Goal: Task Accomplishment & Management: Complete application form

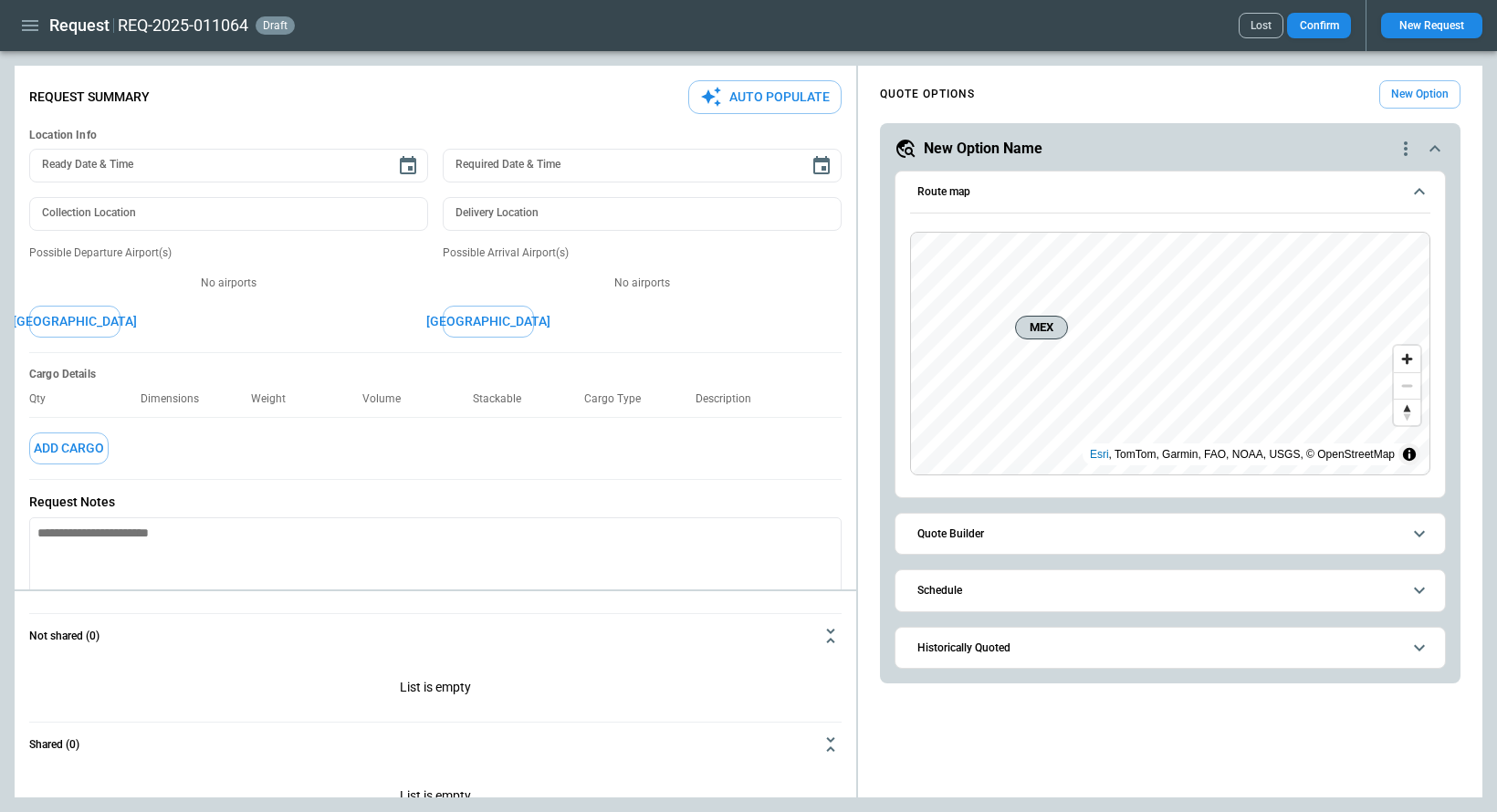
click at [18, 32] on button "button" at bounding box center [30, 26] width 31 height 32
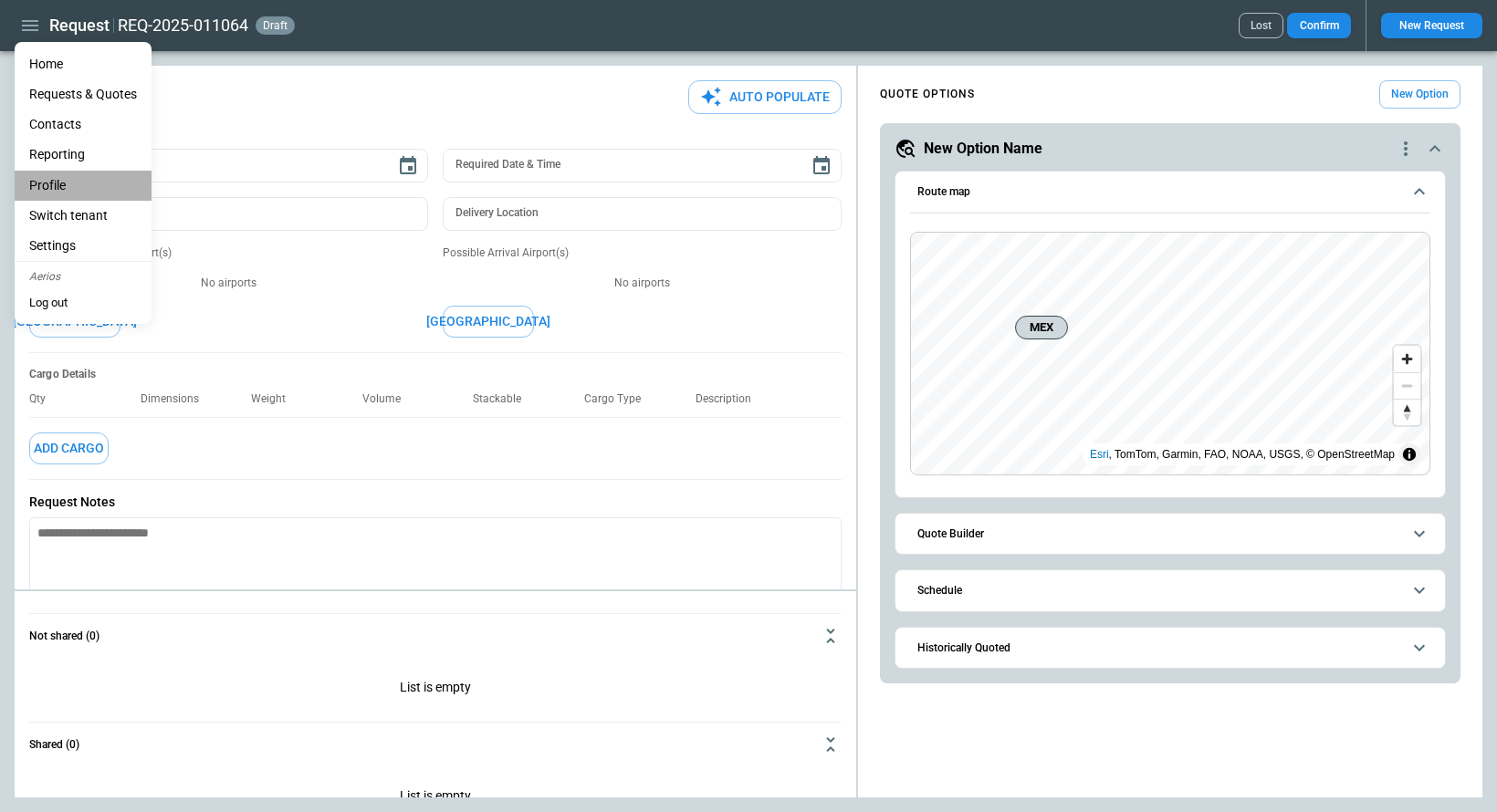
click at [50, 193] on li "Profile" at bounding box center [83, 185] width 137 height 30
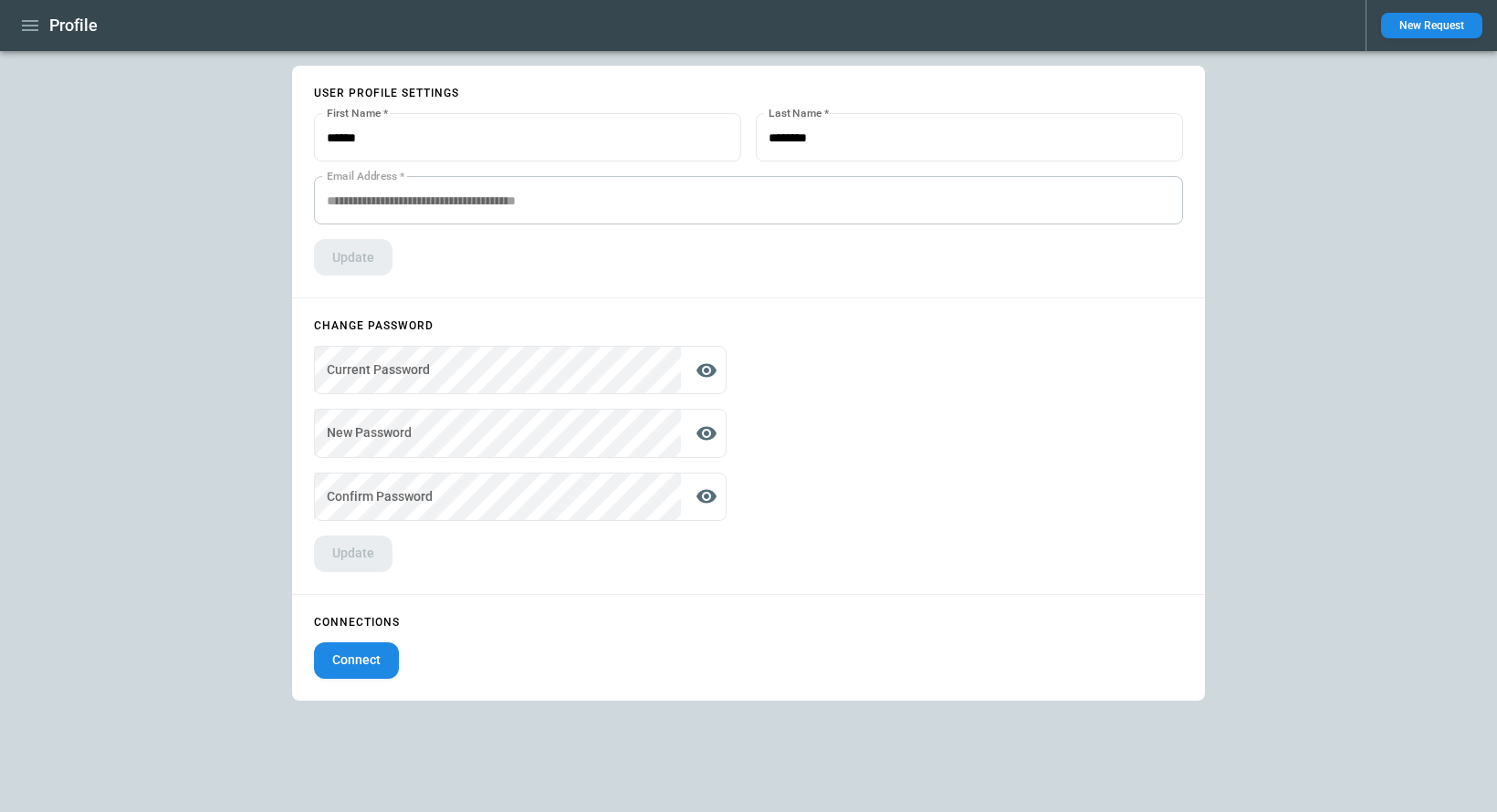
click at [32, 21] on icon "button" at bounding box center [30, 25] width 16 height 11
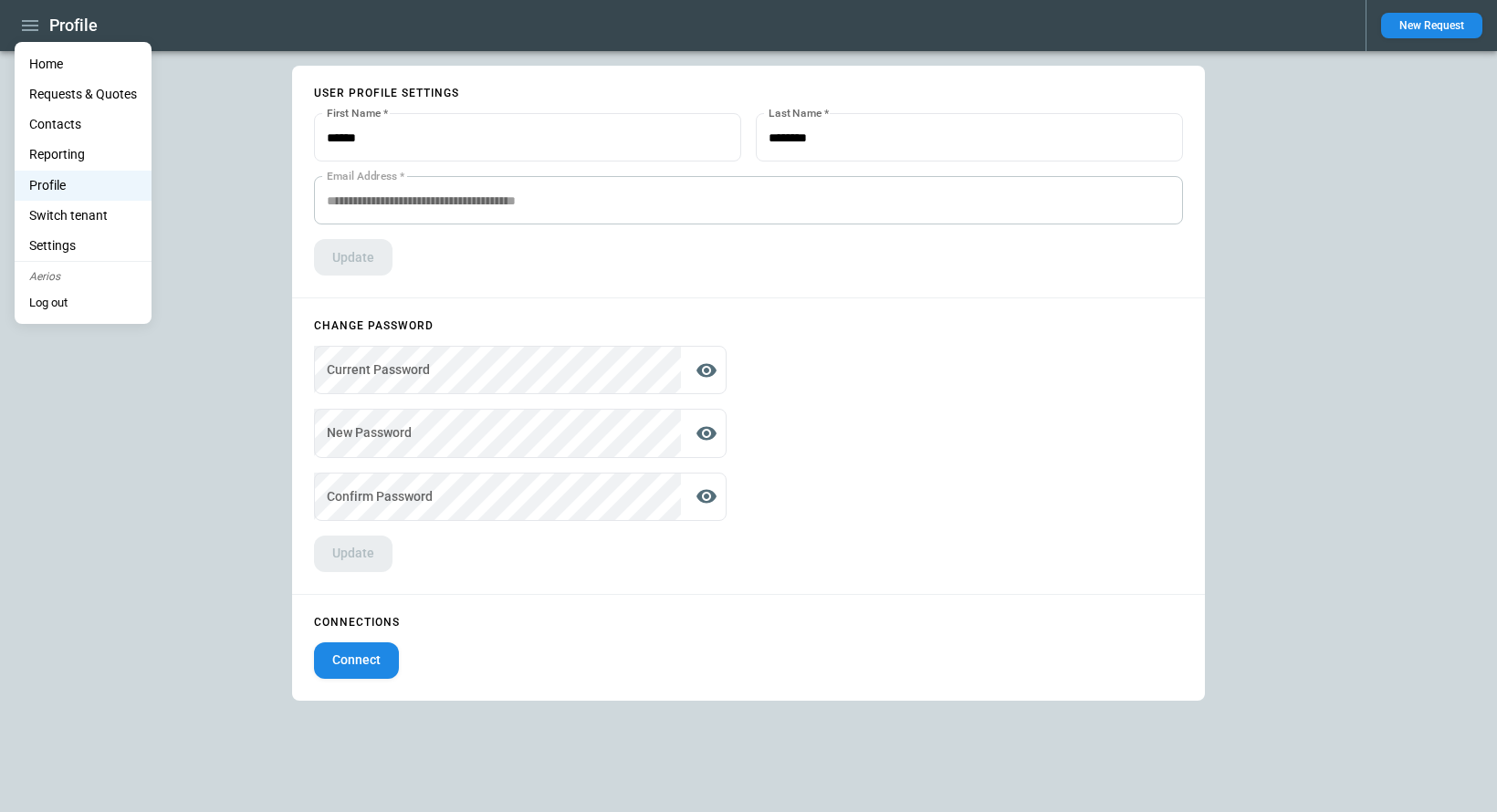
click at [50, 65] on li "Home" at bounding box center [83, 64] width 137 height 30
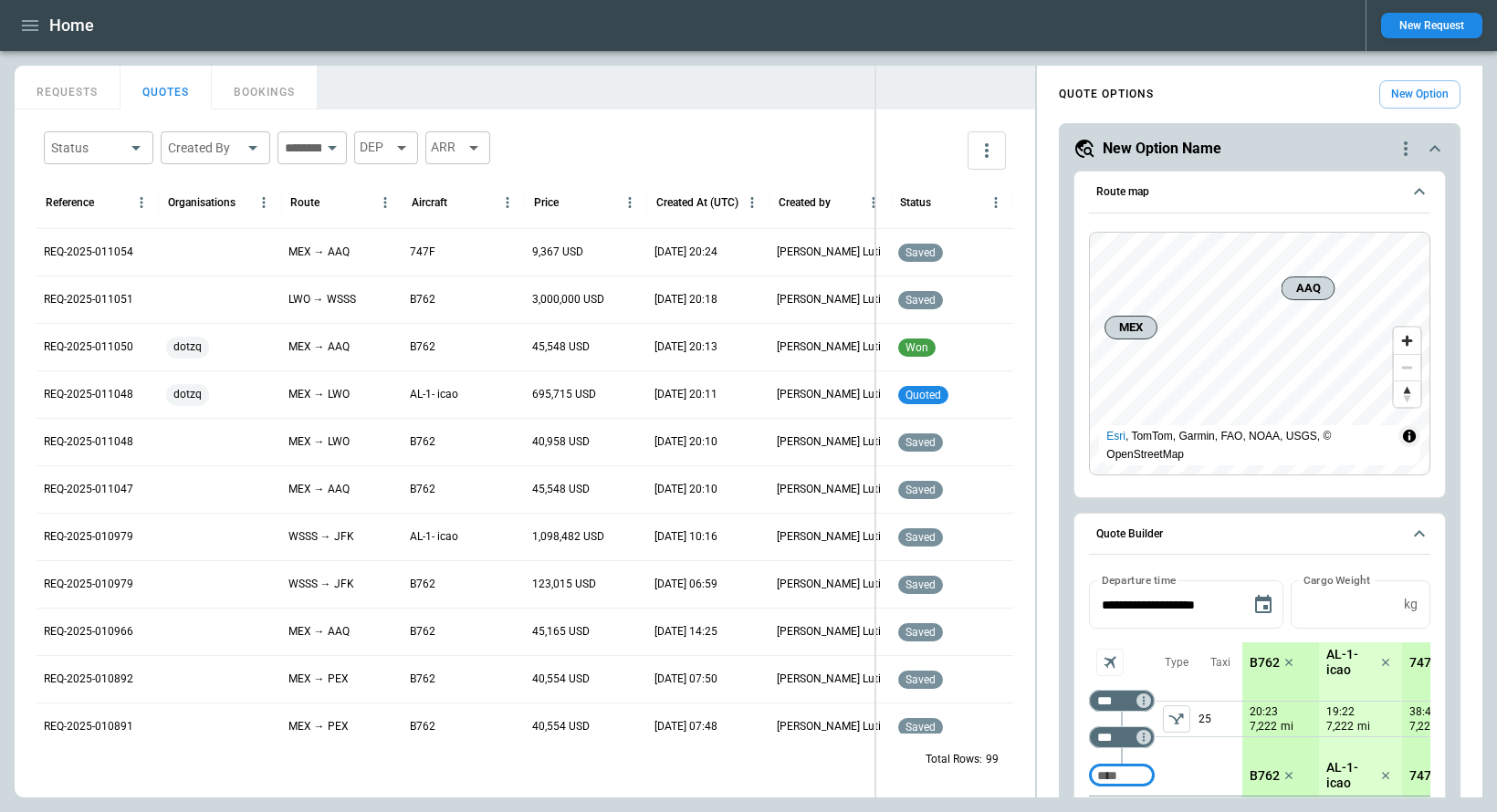
click at [871, 90] on div "FindBorderBarSize REQUESTS QUOTES BOOKINGS Status ​ Created By ​ ​ DEP ARR Refe…" at bounding box center [748, 431] width 1468 height 732
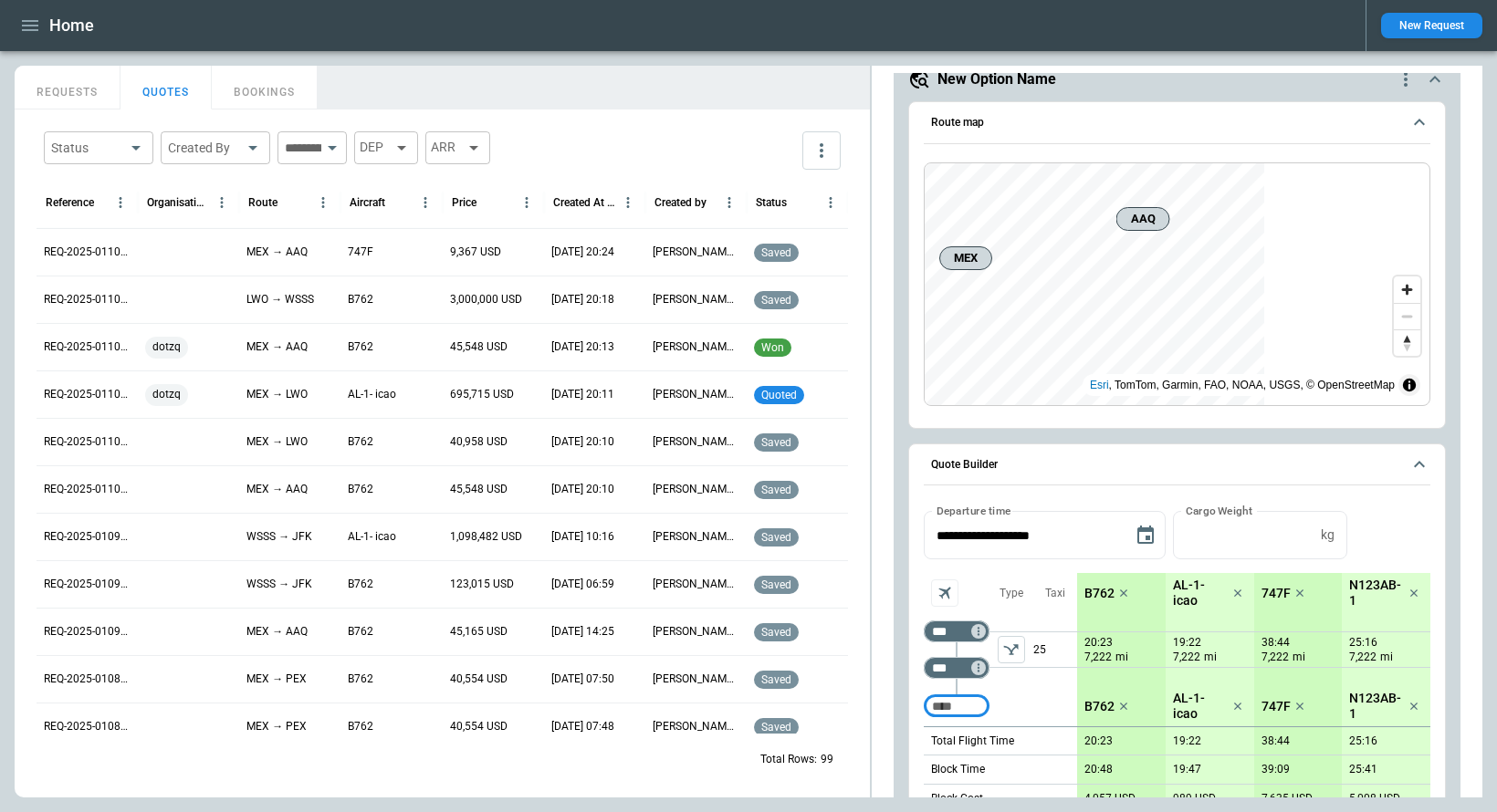
scroll to position [79, 0]
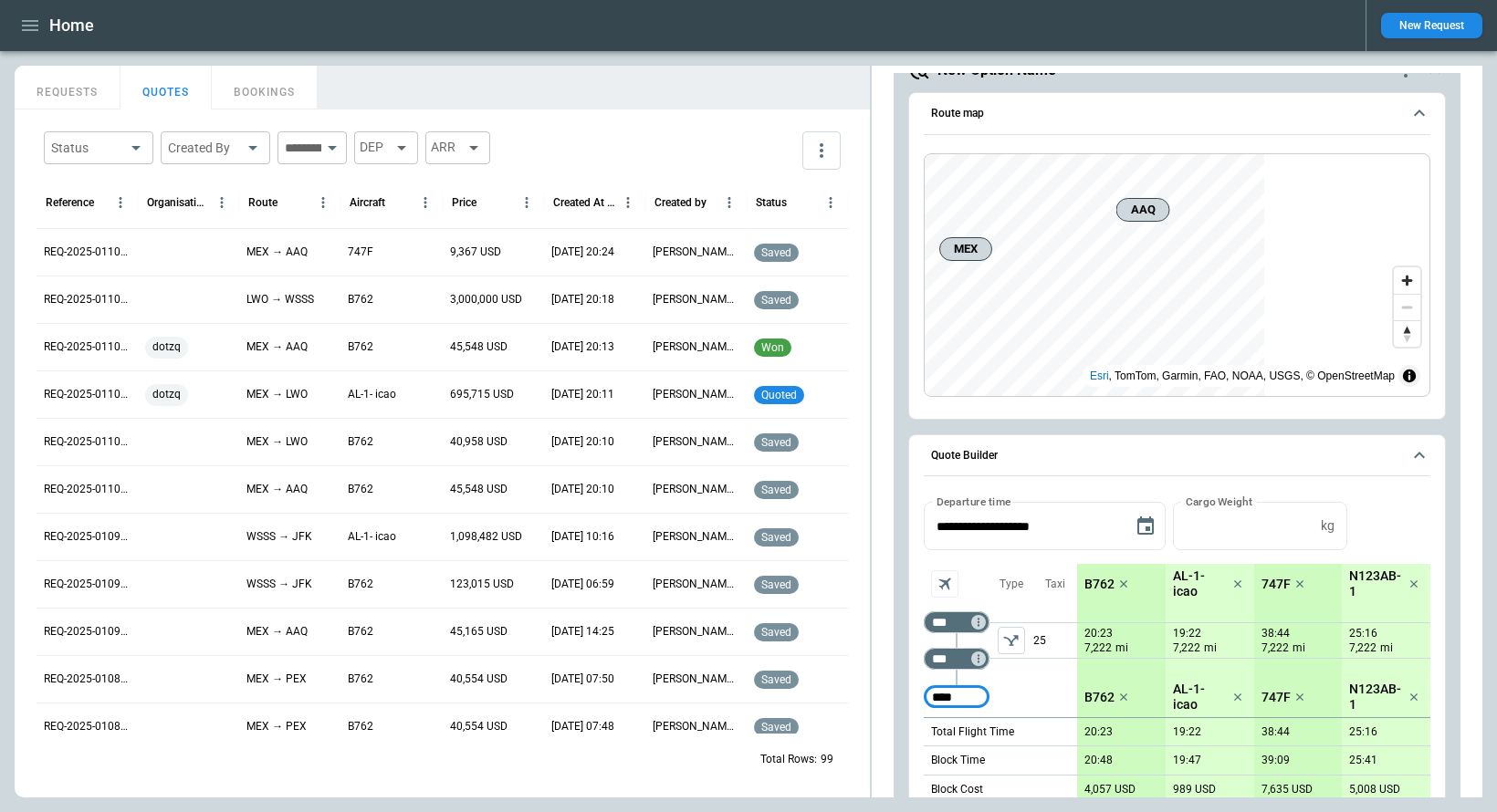
type input "****"
click at [1440, 21] on button "New Request" at bounding box center [1432, 26] width 102 height 26
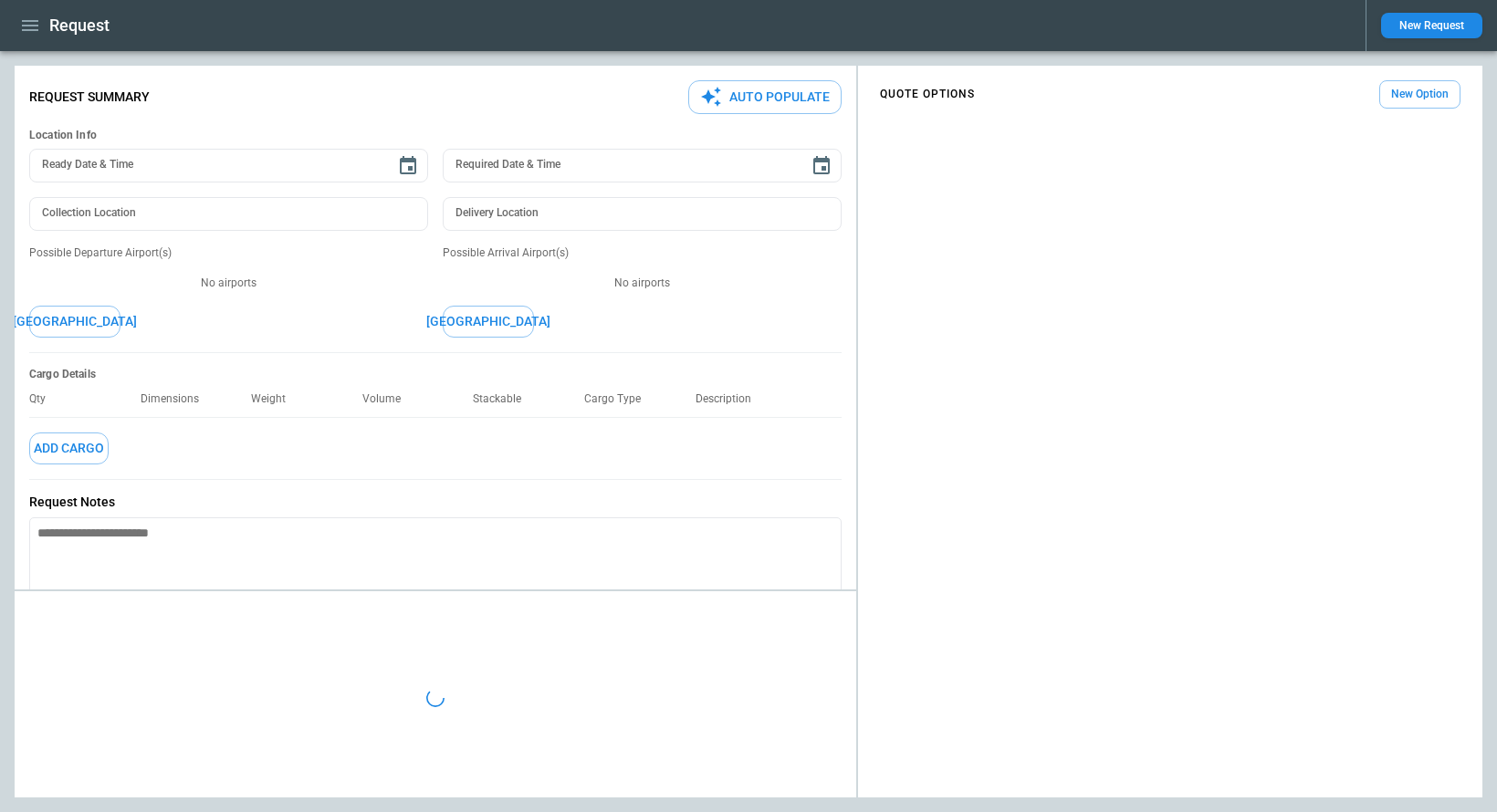
type textarea "*"
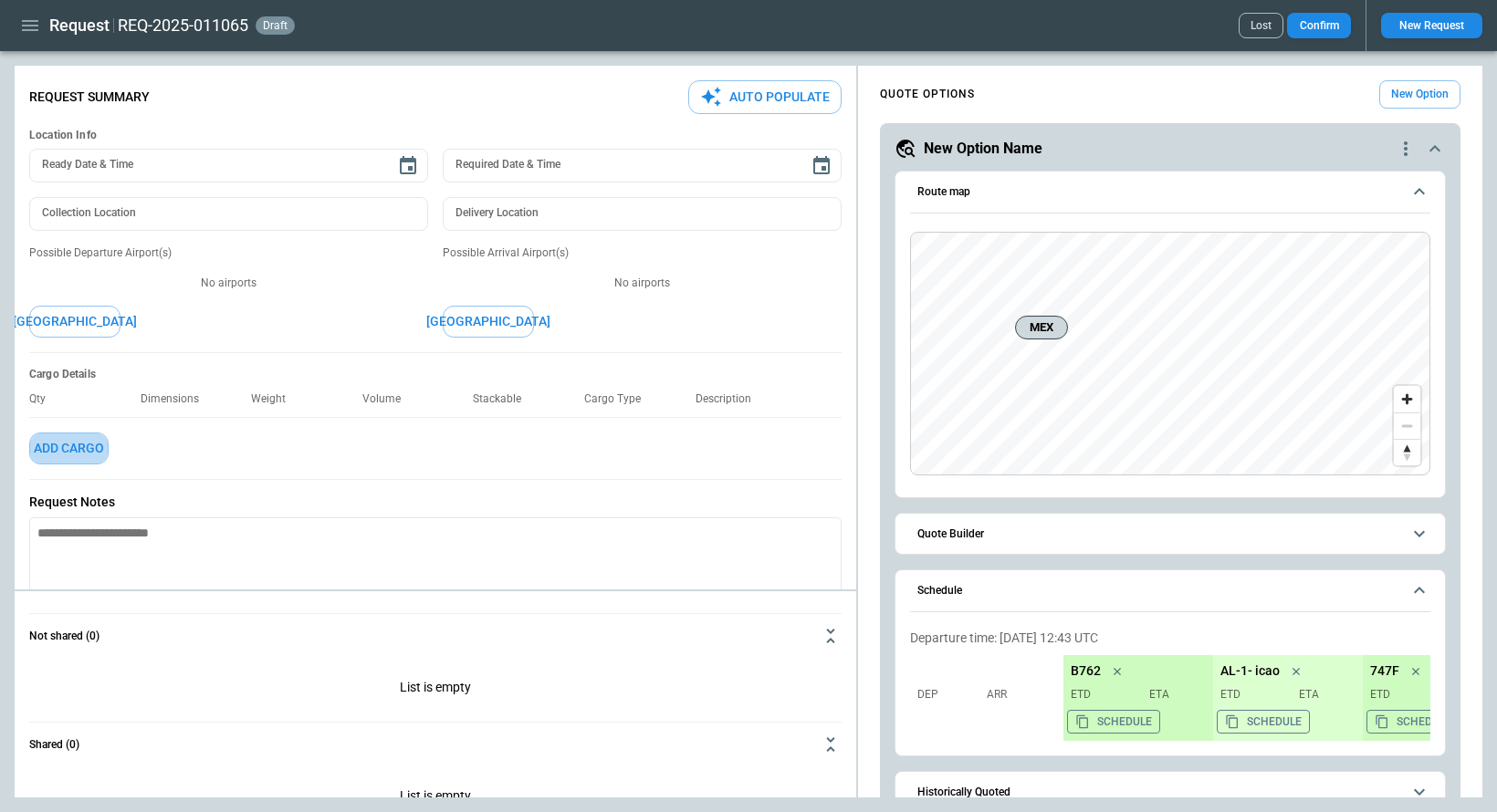
click at [70, 447] on button "Add Cargo" at bounding box center [69, 448] width 80 height 32
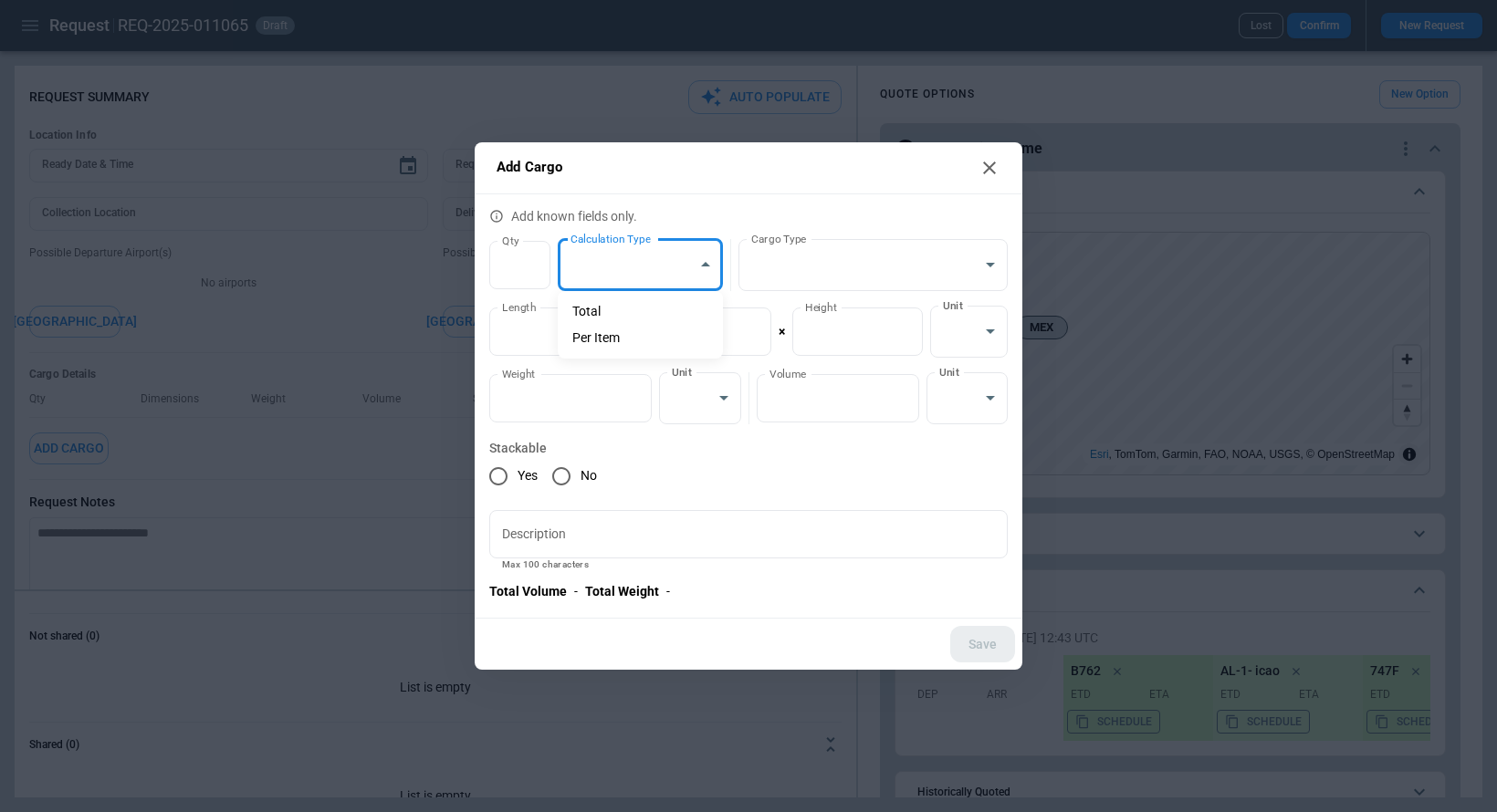
click at [696, 249] on body "**********" at bounding box center [748, 406] width 1497 height 812
click at [647, 312] on li "Total" at bounding box center [641, 312] width 165 height 27
type input "**********"
click at [977, 636] on button "Save" at bounding box center [983, 645] width 65 height 38
type textarea "*"
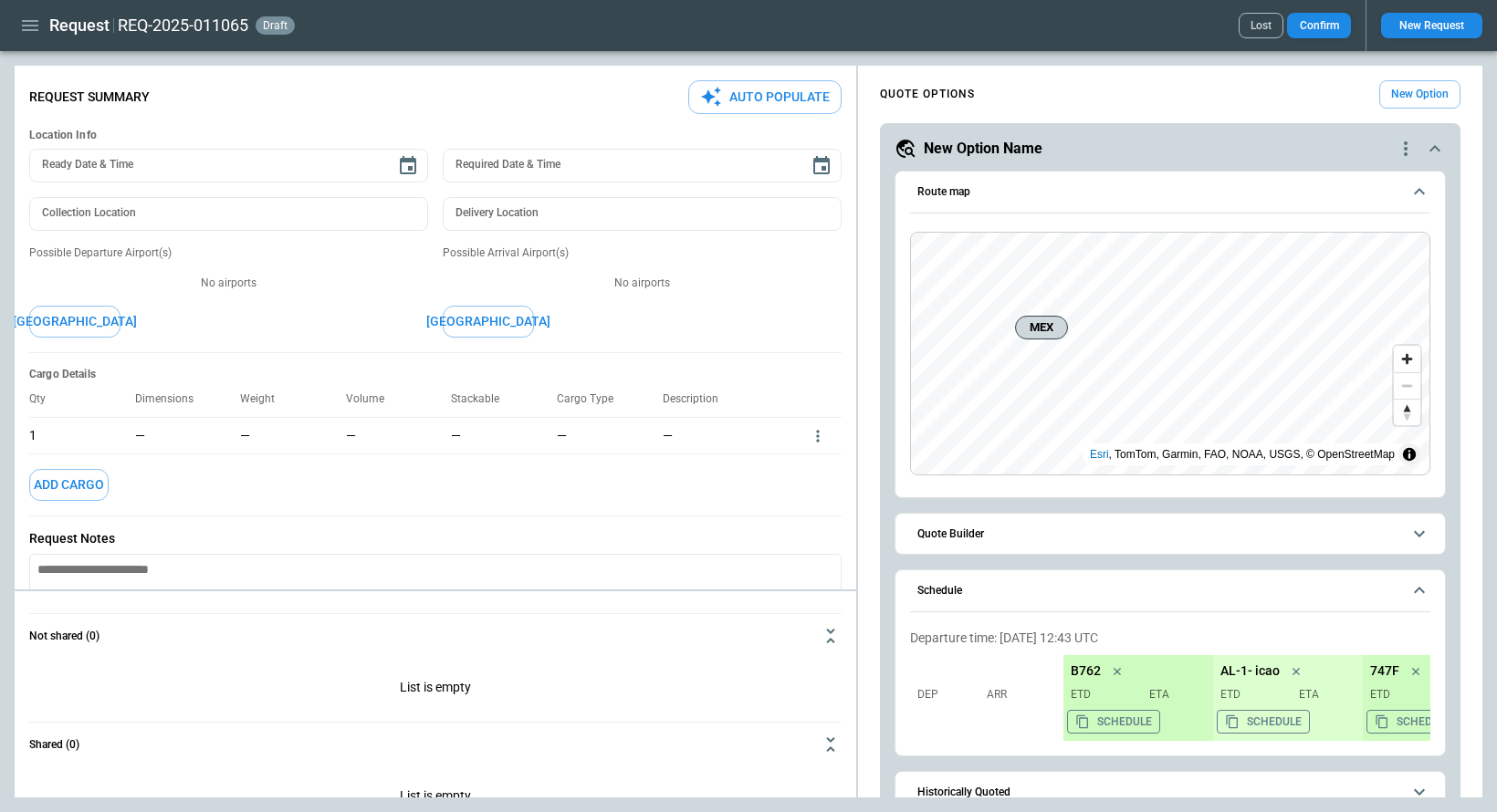
click at [818, 431] on icon "more" at bounding box center [817, 435] width 3 height 12
click at [799, 460] on li "Edit" at bounding box center [794, 465] width 64 height 27
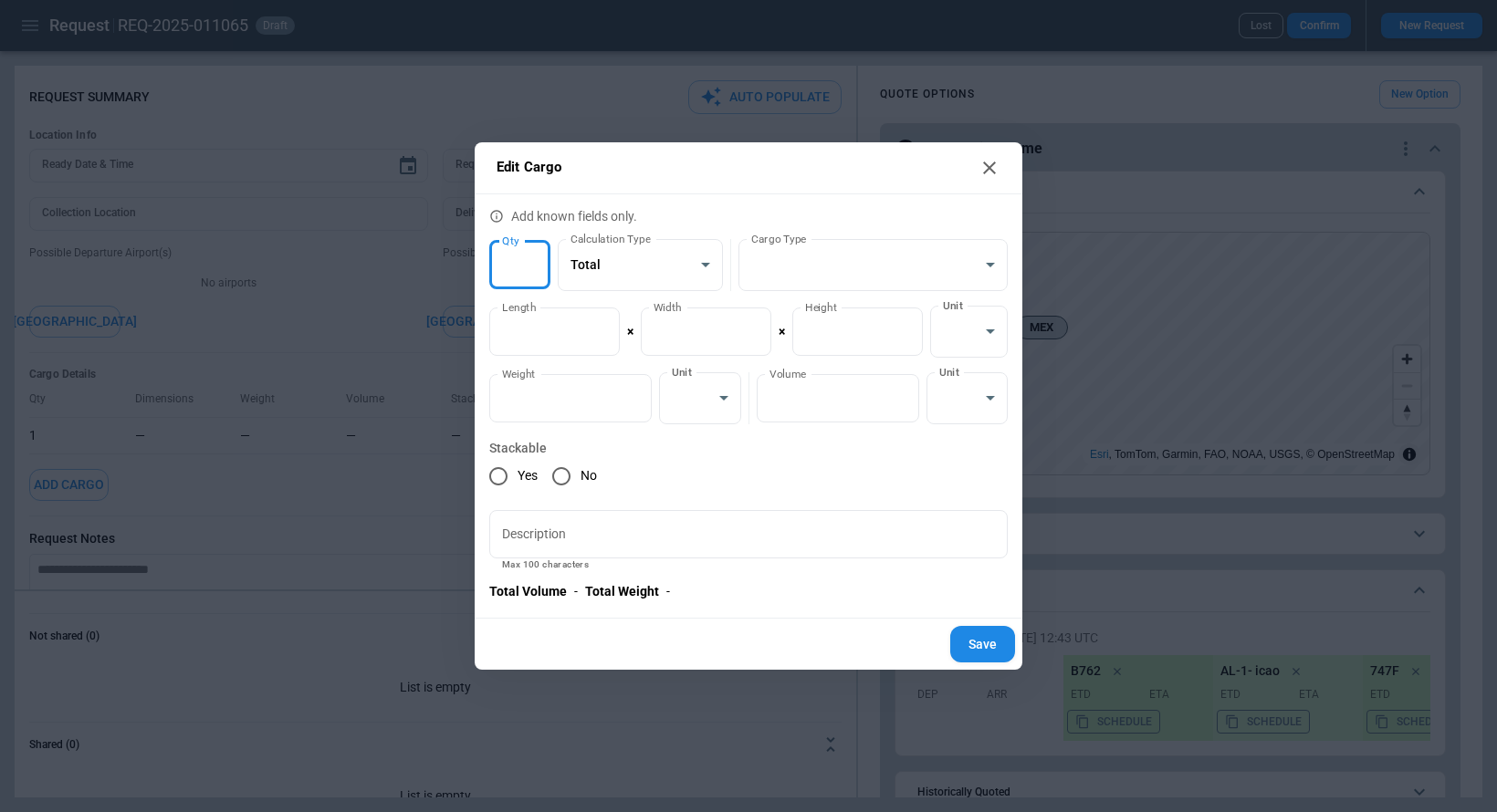
type input "*"
click at [537, 255] on input "*" at bounding box center [519, 265] width 61 height 49
click at [994, 649] on button "Save" at bounding box center [983, 645] width 65 height 38
type textarea "*"
type input "*"
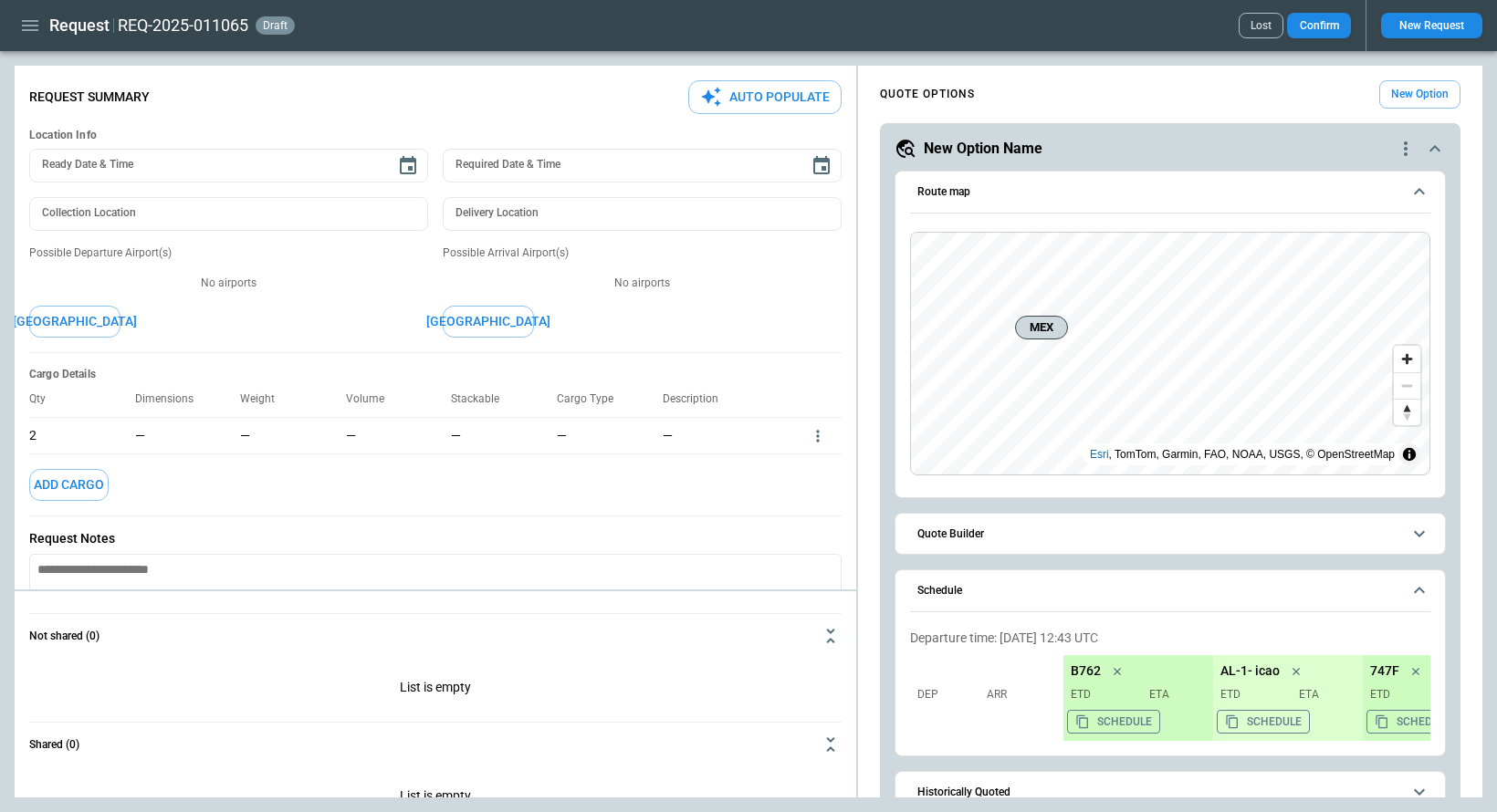
click at [71, 483] on button "Add Cargo" at bounding box center [69, 485] width 80 height 32
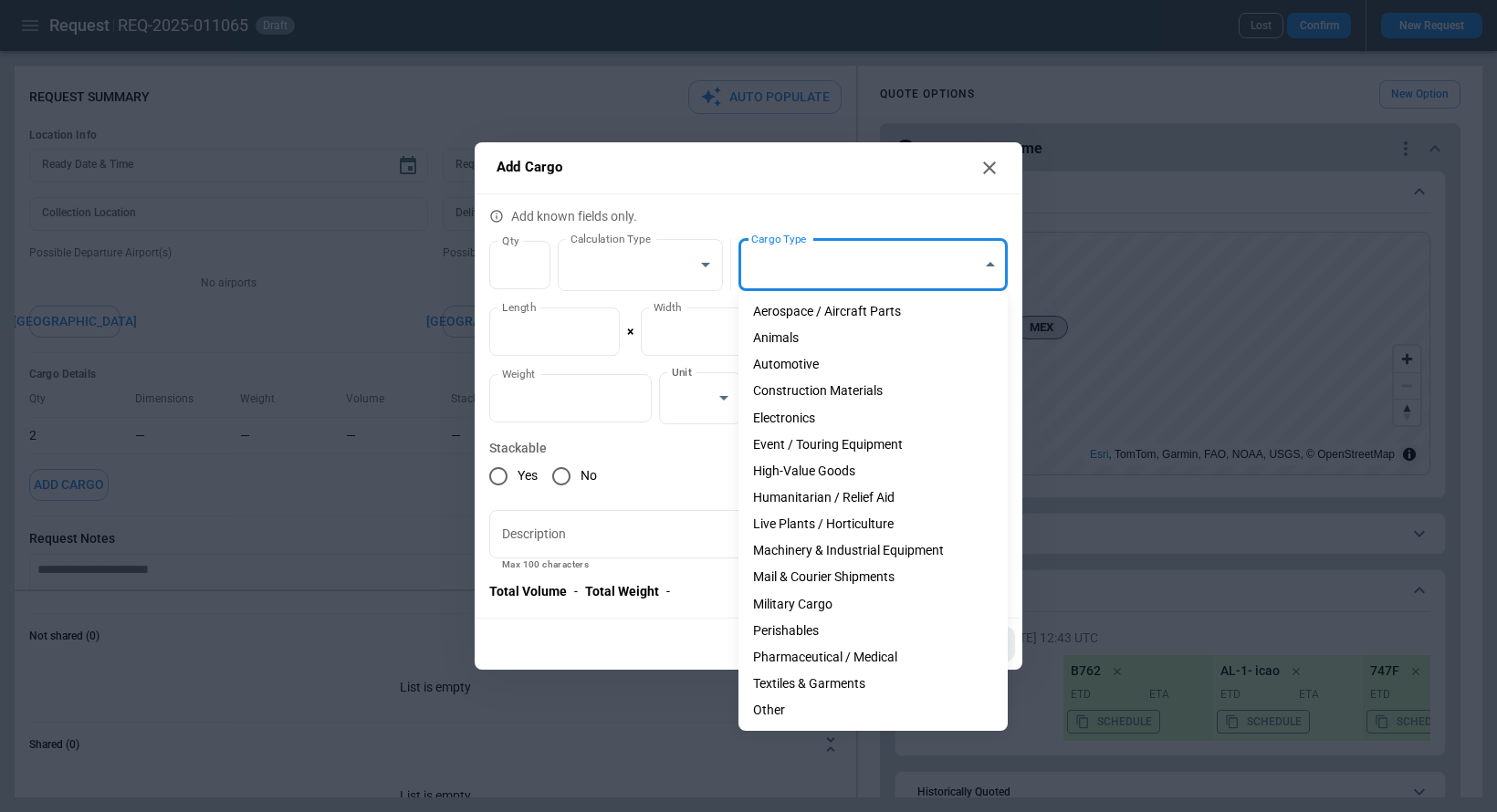
click at [781, 260] on body "**********" at bounding box center [748, 406] width 1497 height 812
click at [809, 328] on li "Animals" at bounding box center [873, 338] width 269 height 27
type input "*******"
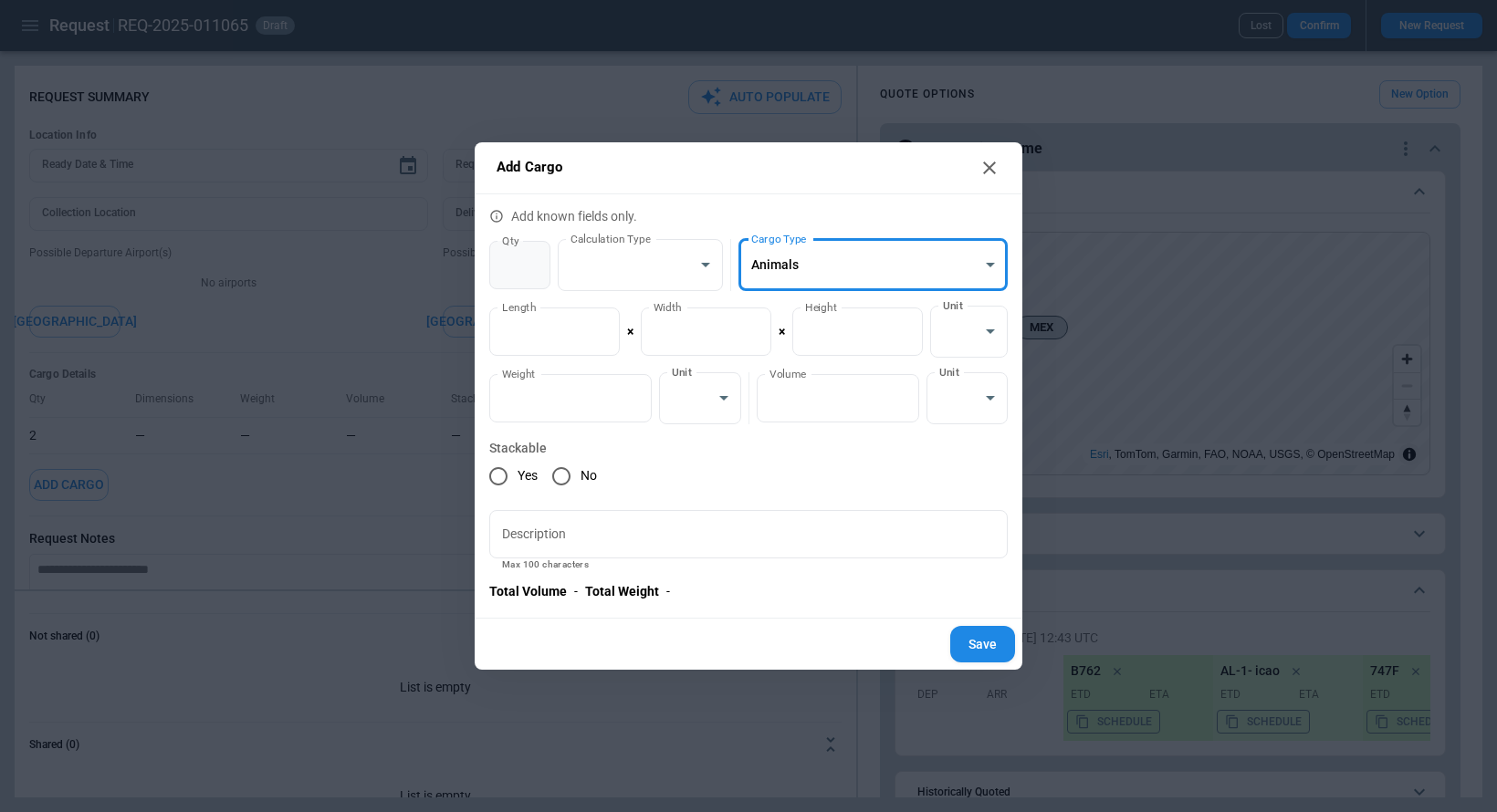
type input "*"
click at [533, 258] on input "*" at bounding box center [519, 265] width 61 height 49
click at [997, 643] on button "Save" at bounding box center [983, 645] width 65 height 38
type textarea "*"
type input "*"
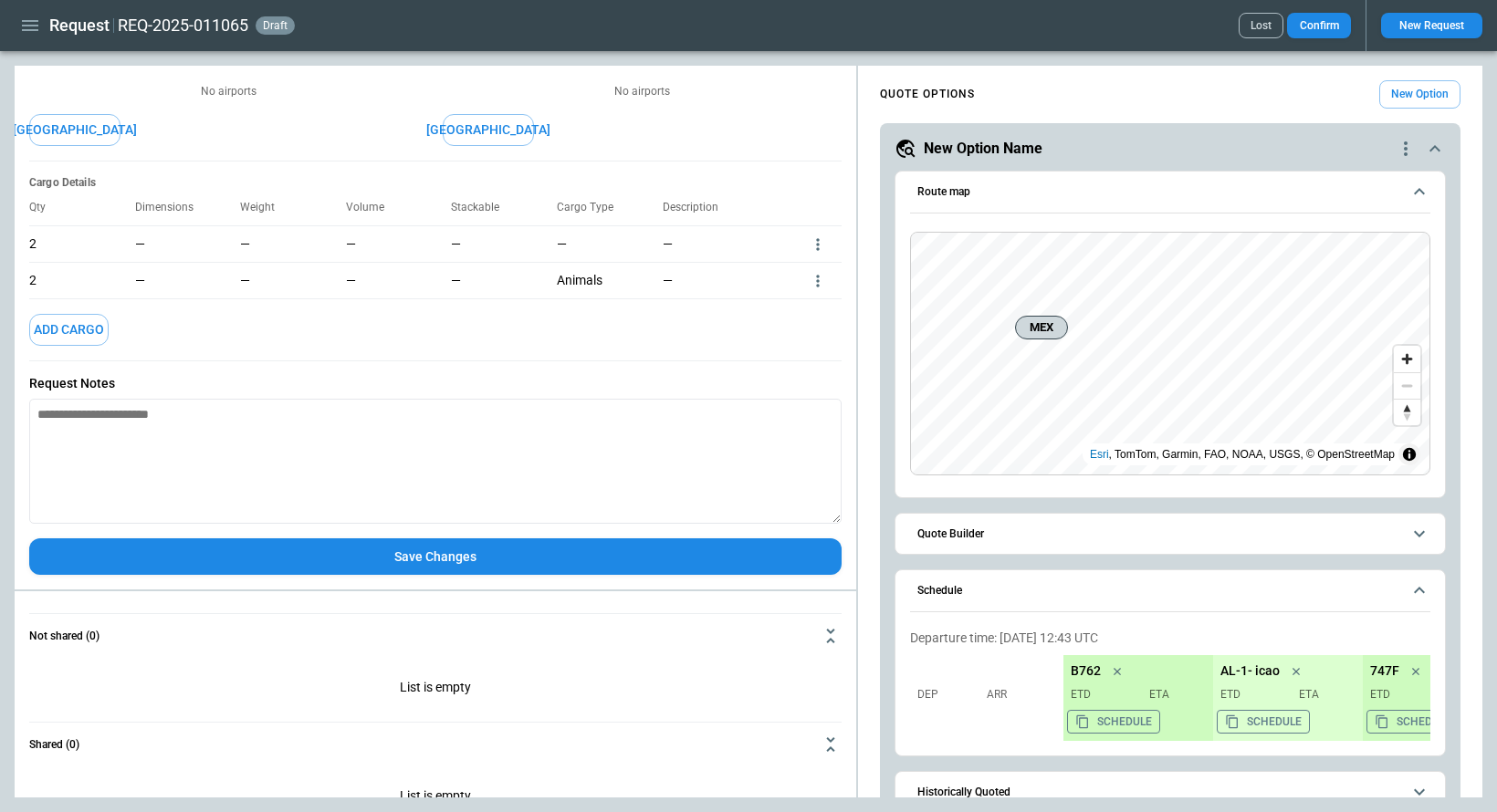
click at [389, 558] on button "Save Changes" at bounding box center [435, 557] width 812 height 38
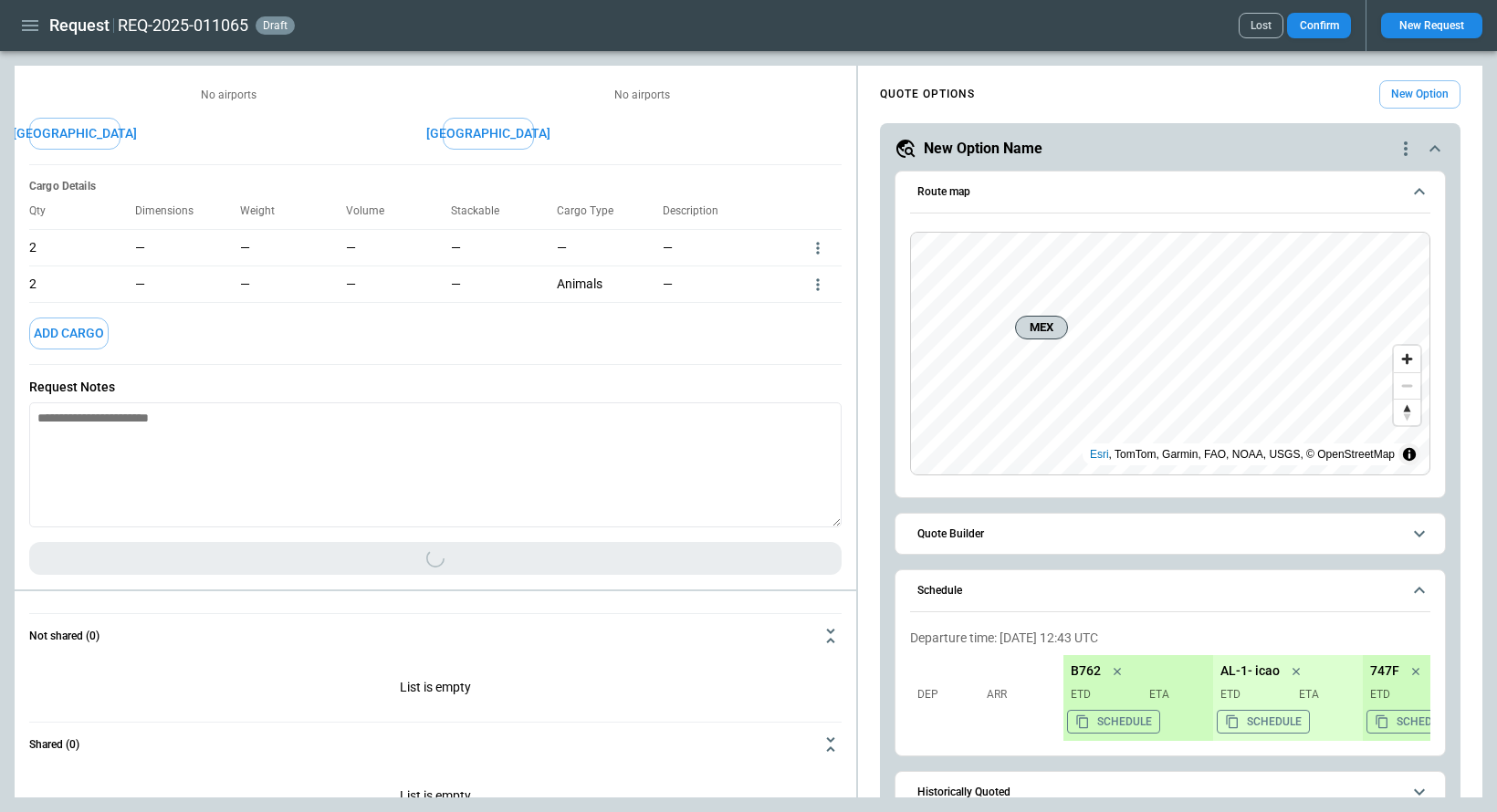
scroll to position [191, 0]
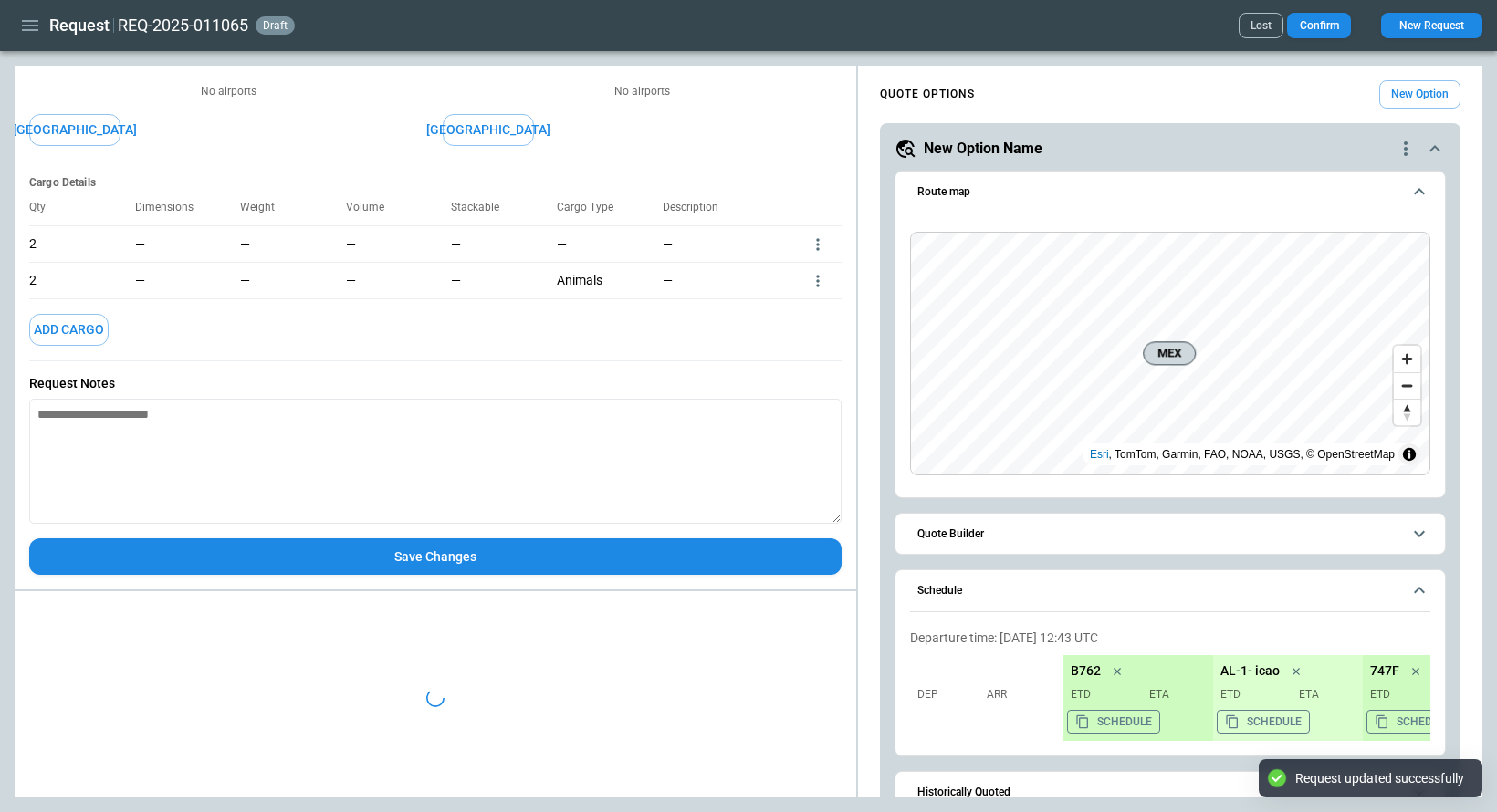
type textarea "*"
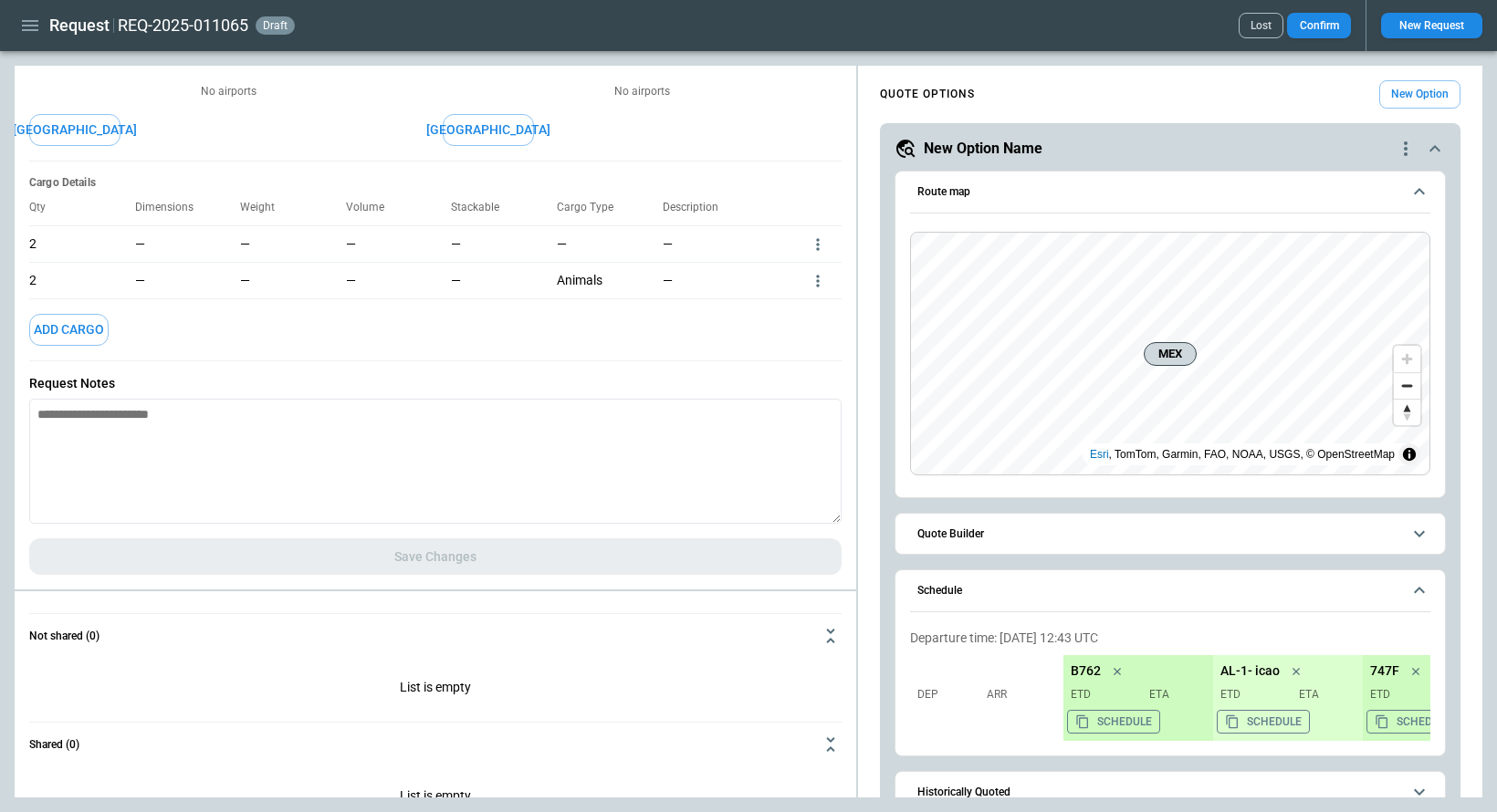
scroll to position [0, 0]
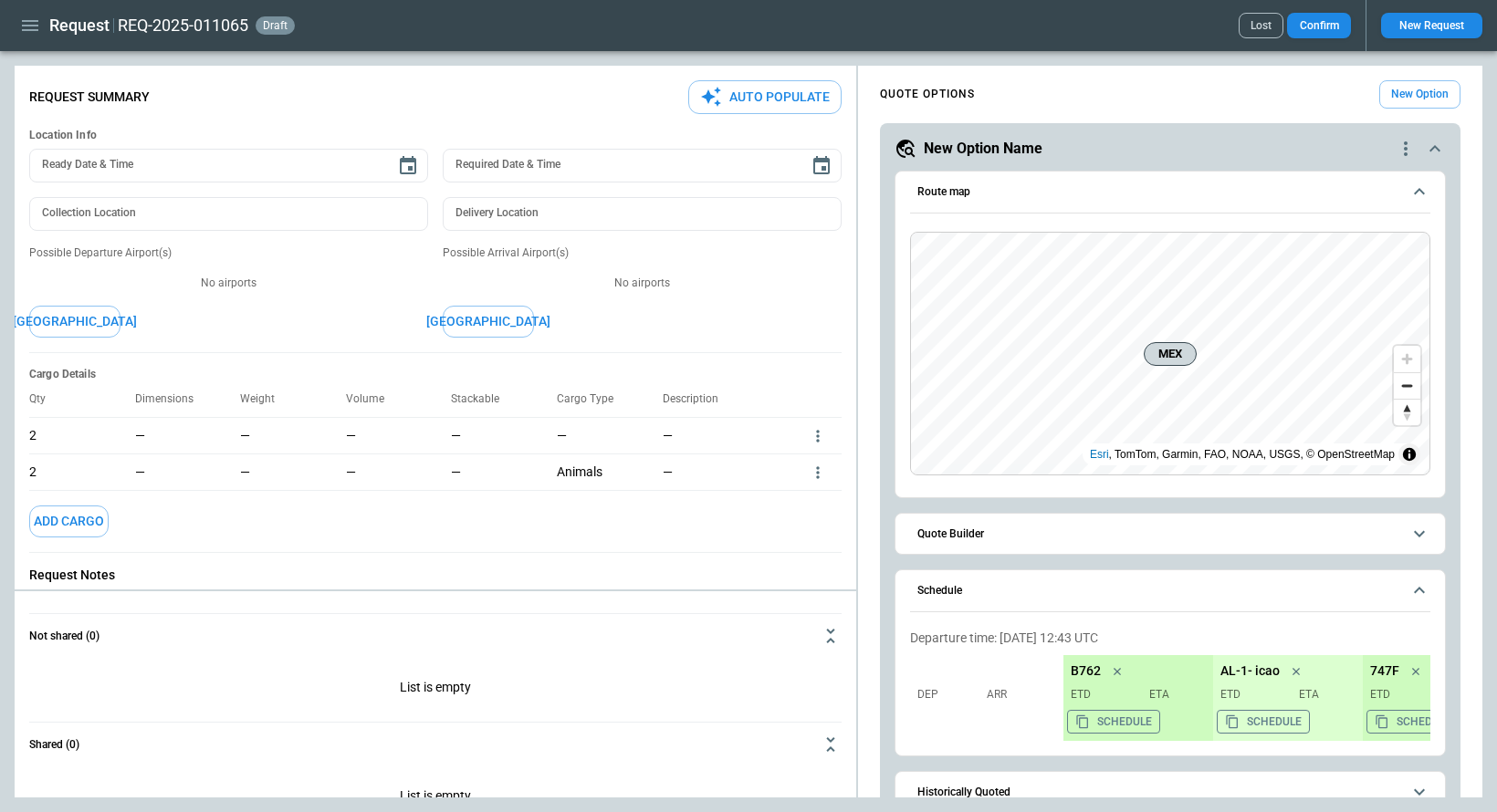
click at [22, 23] on icon "button" at bounding box center [30, 26] width 22 height 22
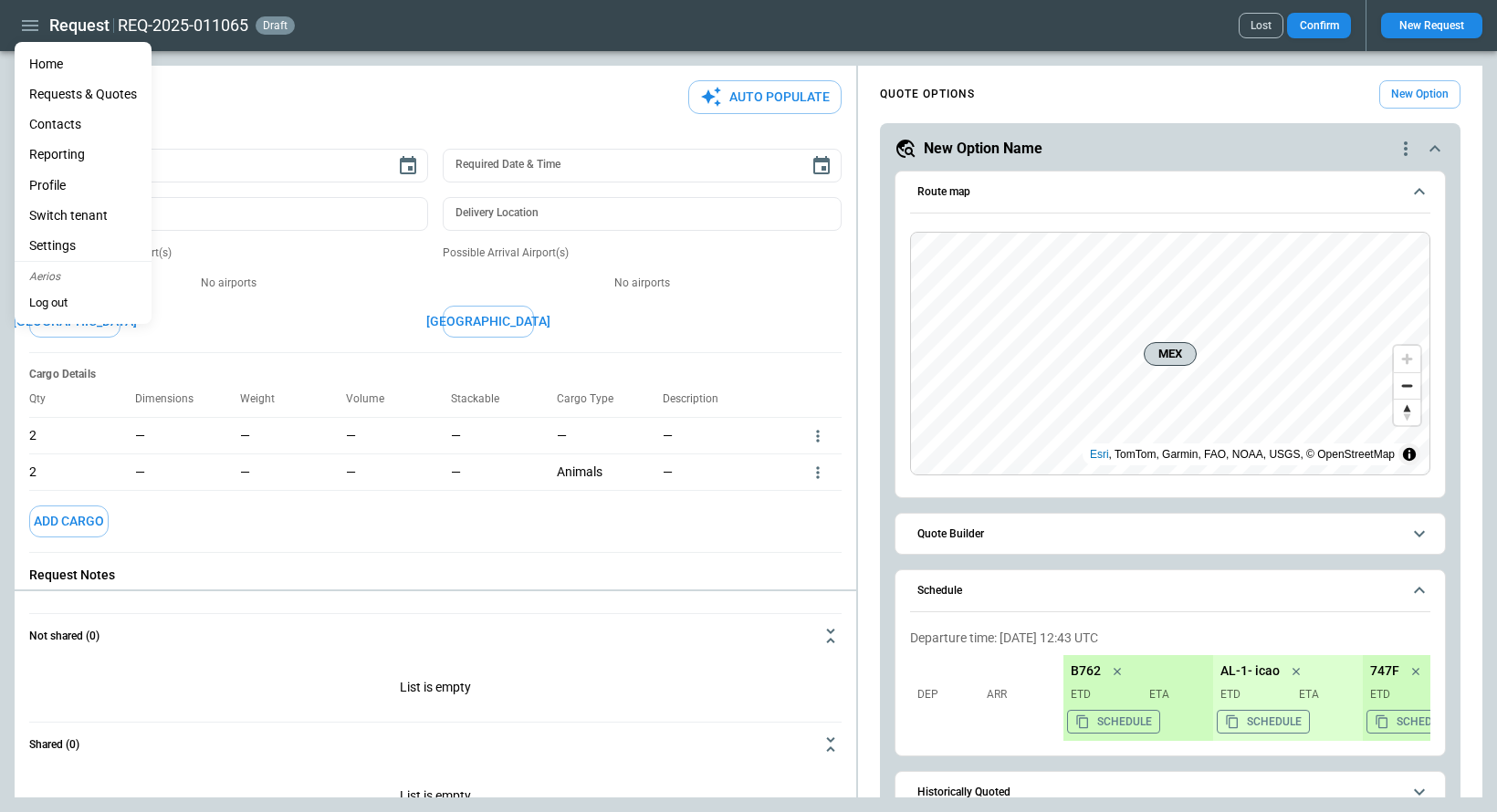
click at [45, 60] on li "Home" at bounding box center [83, 64] width 137 height 30
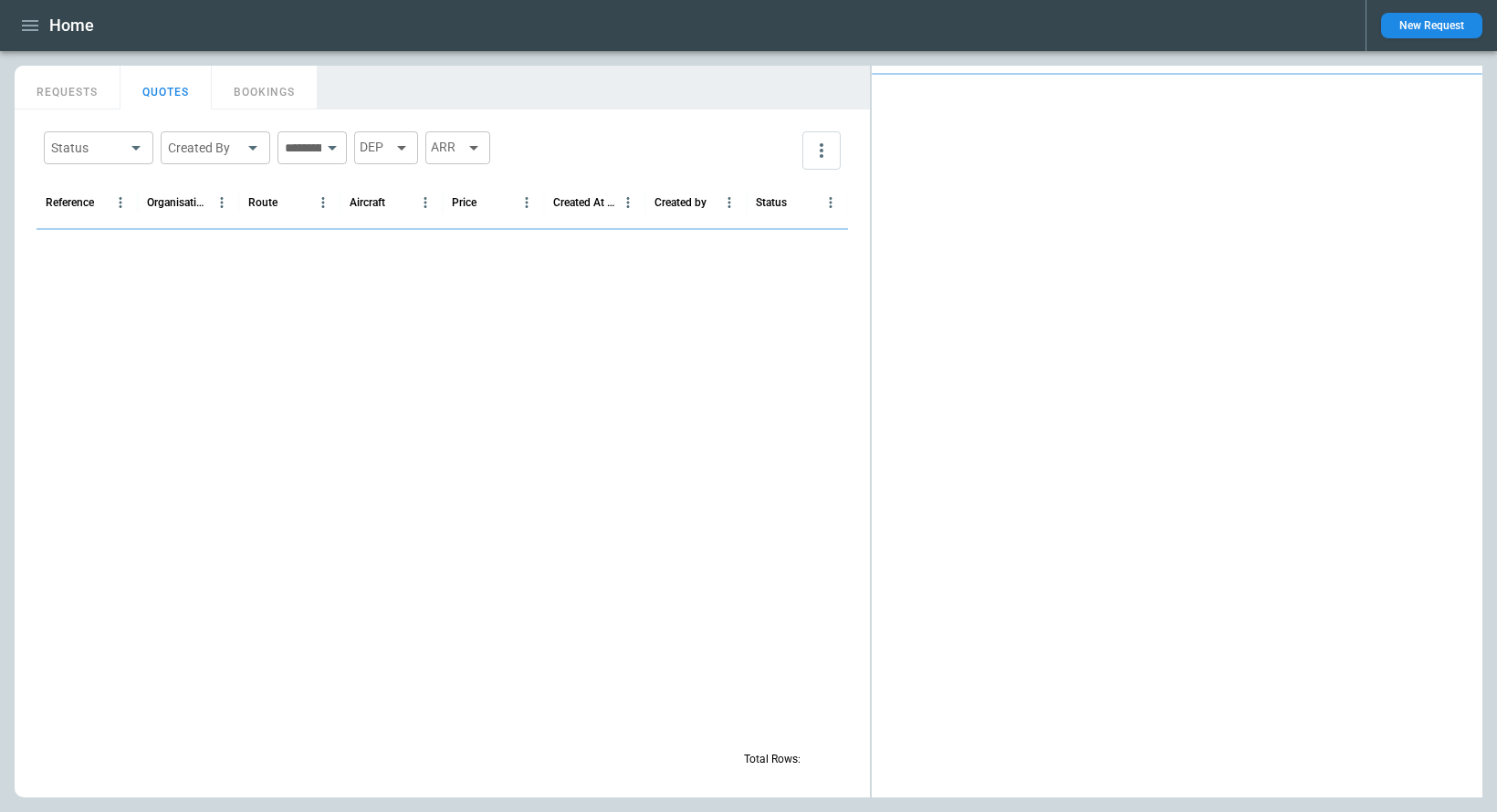
click at [53, 60] on main "FindBorderBarSize REQUESTS QUOTES BOOKINGS Status ​ Created By ​ ​ DEP ARR Refe…" at bounding box center [748, 431] width 1497 height 761
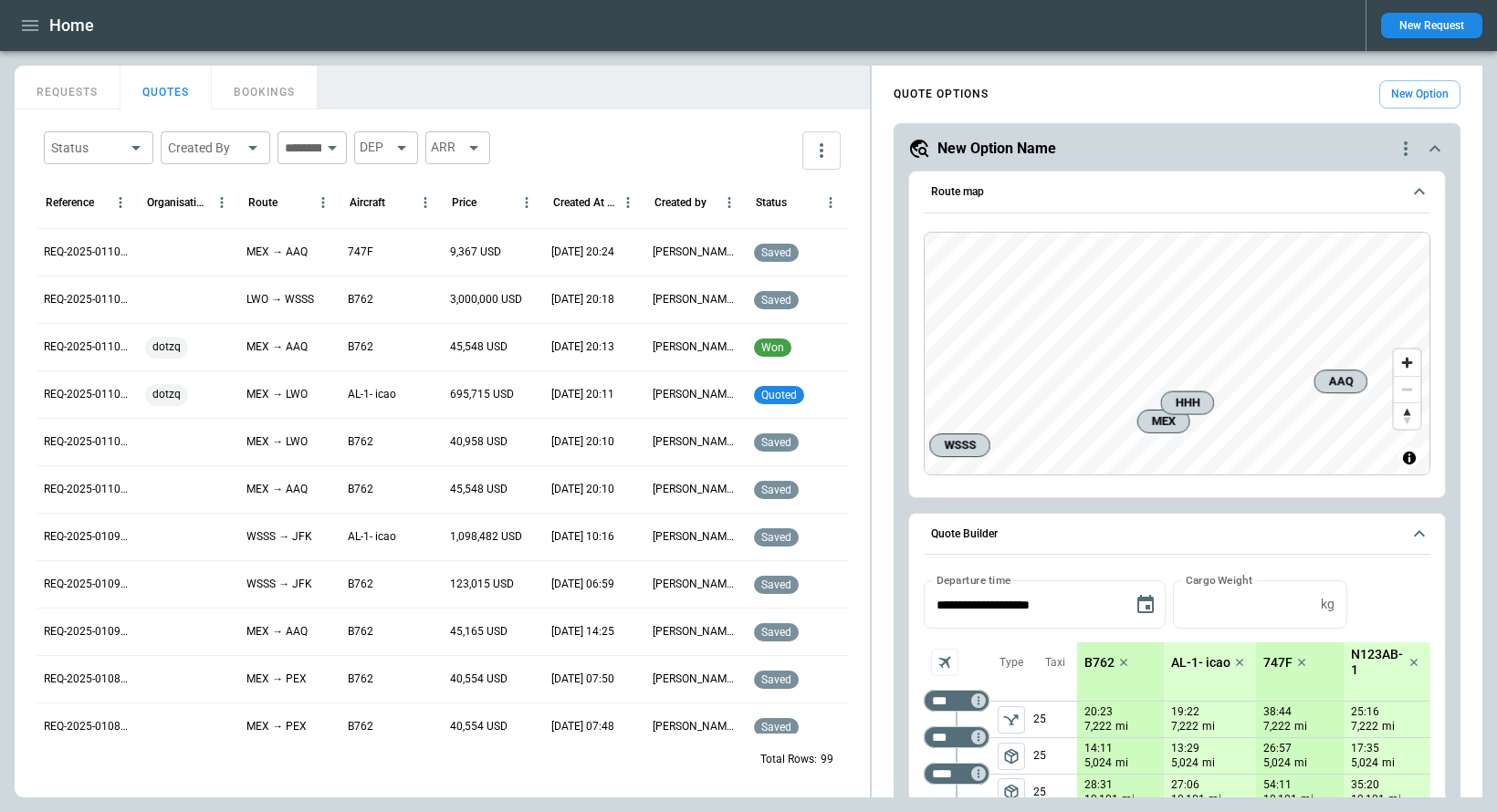
click at [1057, 489] on div "Route map MEX AAQ WSSS HHH Esri , TomTom, Garmin, FAO, NOAA, USGS, © OpenStreet…" at bounding box center [1177, 334] width 538 height 328
drag, startPoint x: 1210, startPoint y: 475, endPoint x: 1132, endPoint y: 474, distance: 78.0
click at [1132, 474] on div "MEX AAQ WSSS HHH Esri , TomTom, Garmin, FAO, NOAA, USGS, © OpenStreetMap" at bounding box center [1177, 357] width 506 height 266
drag, startPoint x: 1136, startPoint y: 474, endPoint x: 1155, endPoint y: 474, distance: 19.0
click at [1155, 474] on div "MEX AAQ WSSS HHH Esri , TomTom, Garmin, FAO, NOAA, USGS, © OpenStreetMap" at bounding box center [1177, 357] width 506 height 266
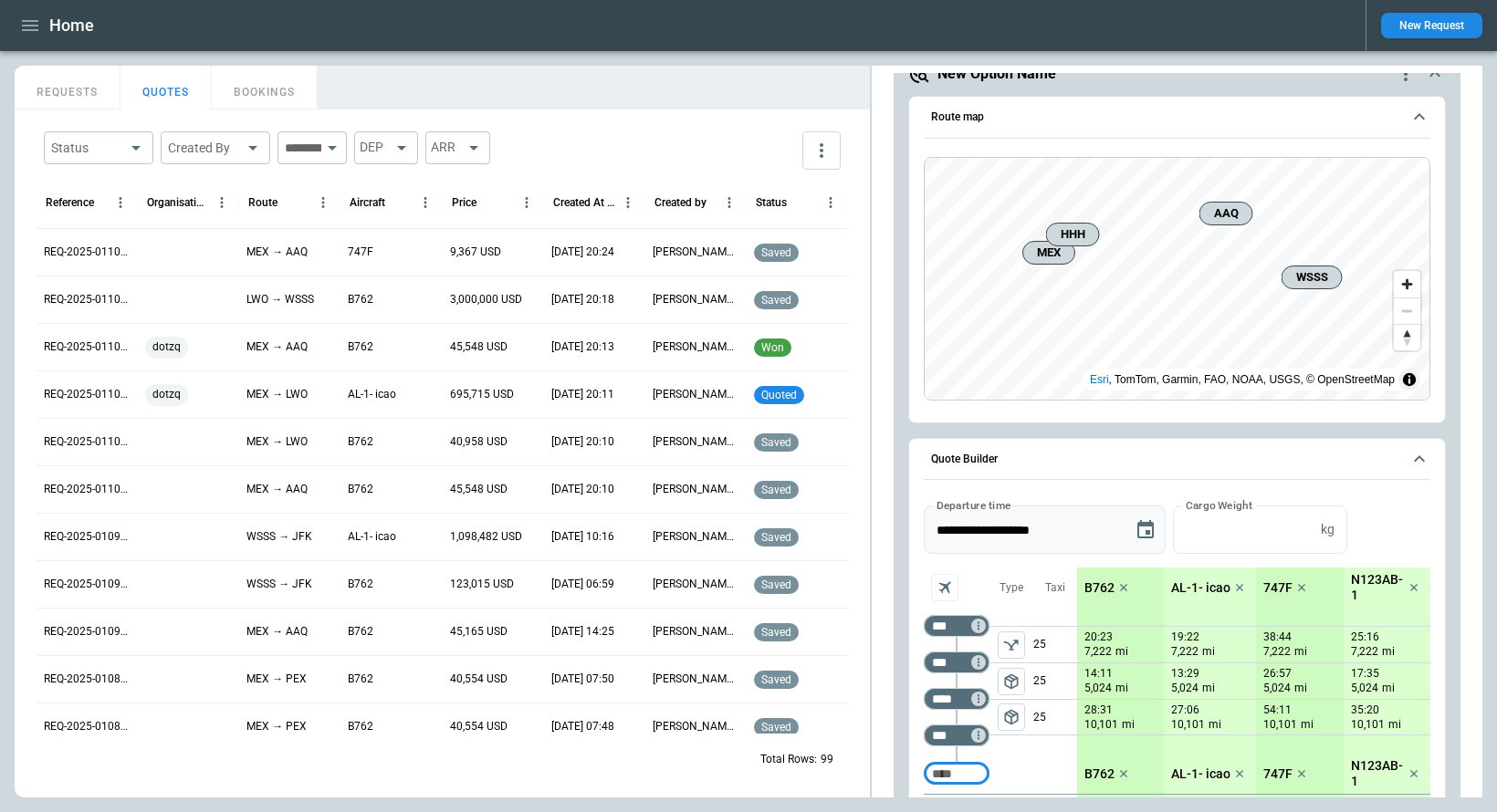
scroll to position [77, 0]
click at [977, 701] on icon "Too short" at bounding box center [979, 696] width 13 height 13
click at [1007, 748] on p "Delete" at bounding box center [994, 745] width 30 height 16
